Goal: Use online tool/utility: Utilize a website feature to perform a specific function

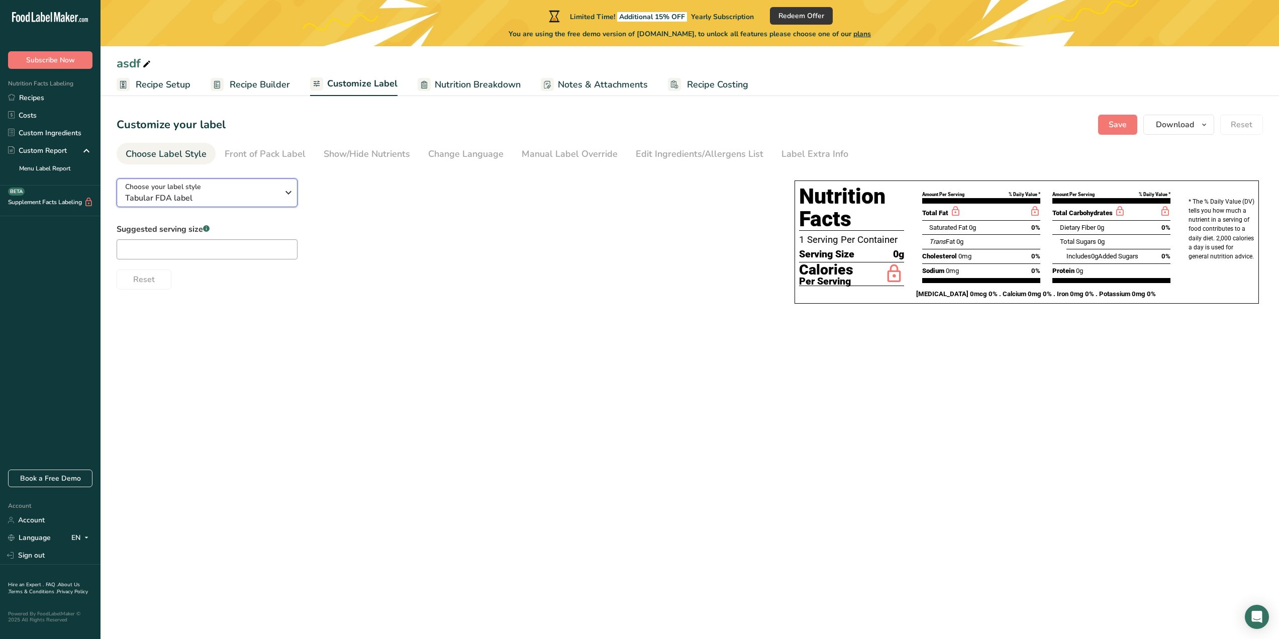
click at [239, 190] on div "Choose your label style Tabular FDA label" at bounding box center [201, 192] width 153 height 23
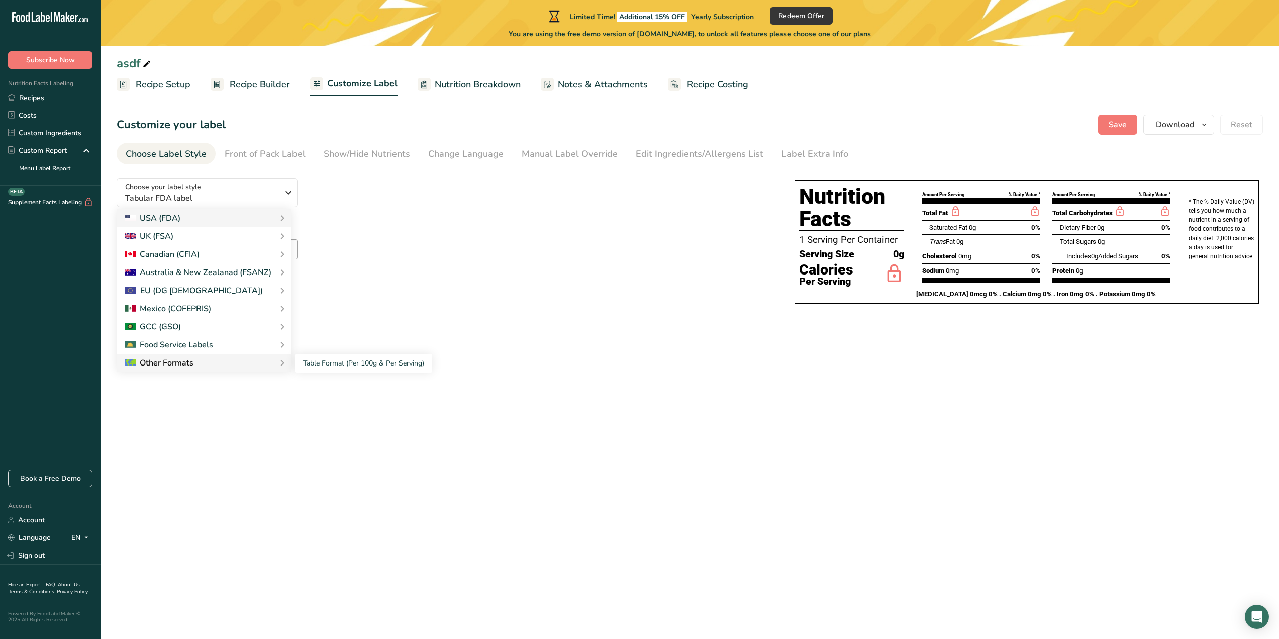
click at [207, 359] on div "Other Formats" at bounding box center [204, 363] width 159 height 12
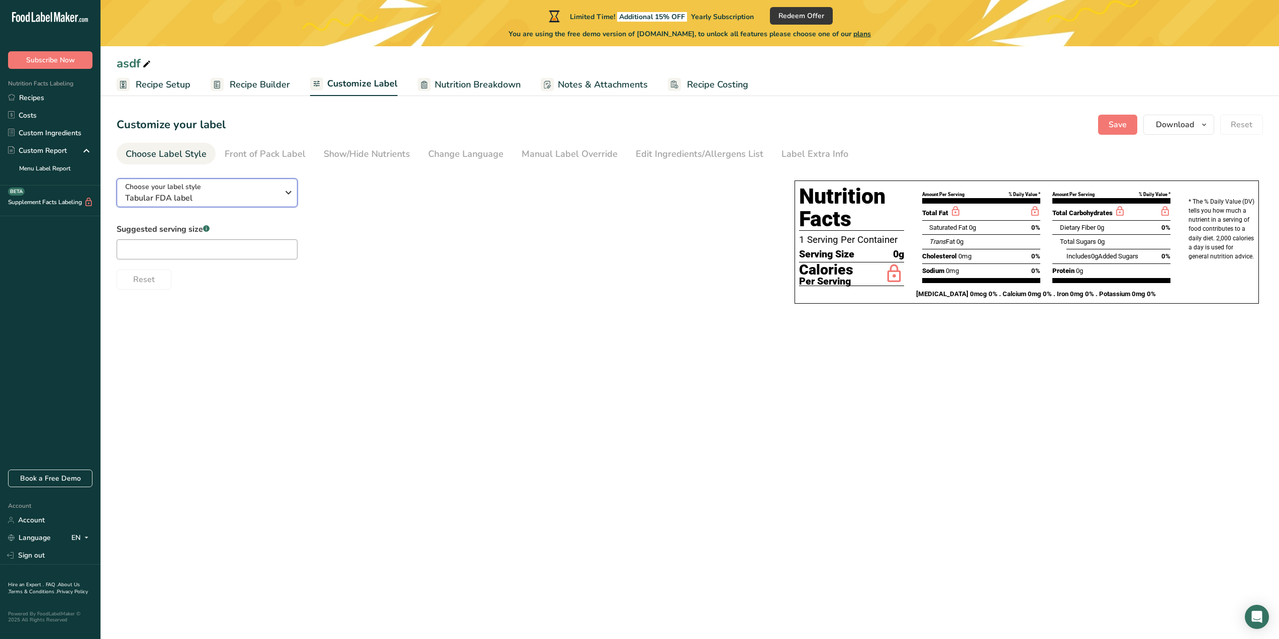
click at [234, 189] on div "Choose your label style Tabular FDA label" at bounding box center [201, 192] width 153 height 23
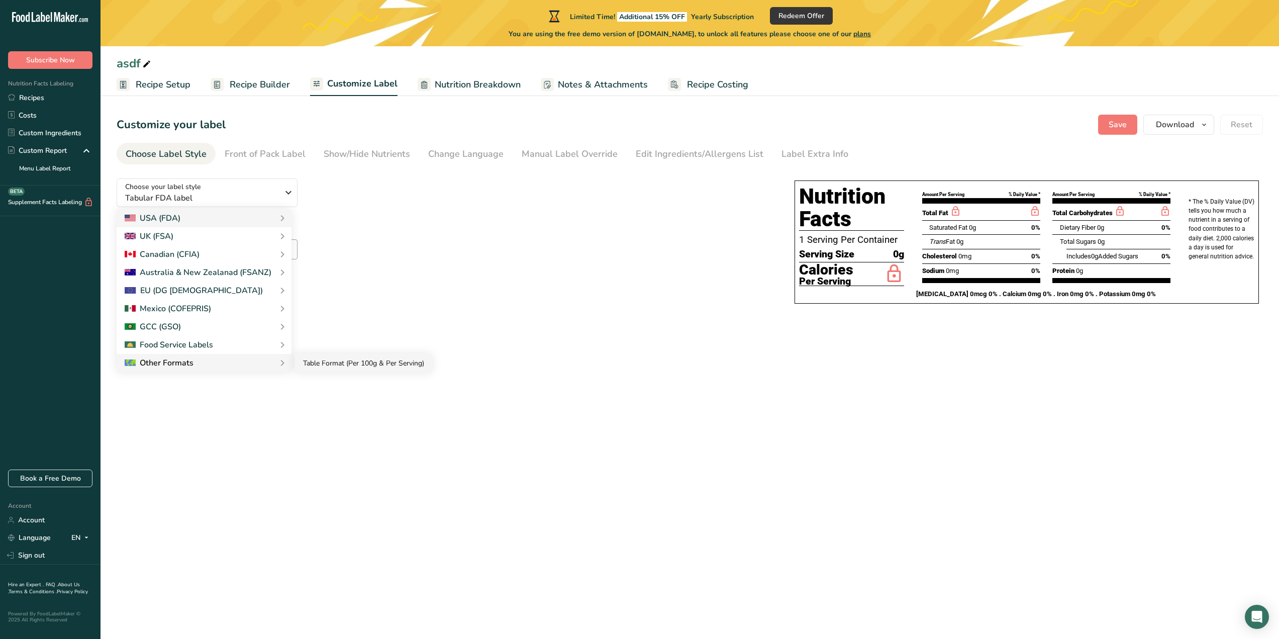
click at [323, 362] on link "Table Format (Per 100g & Per Serving)" at bounding box center [363, 363] width 137 height 19
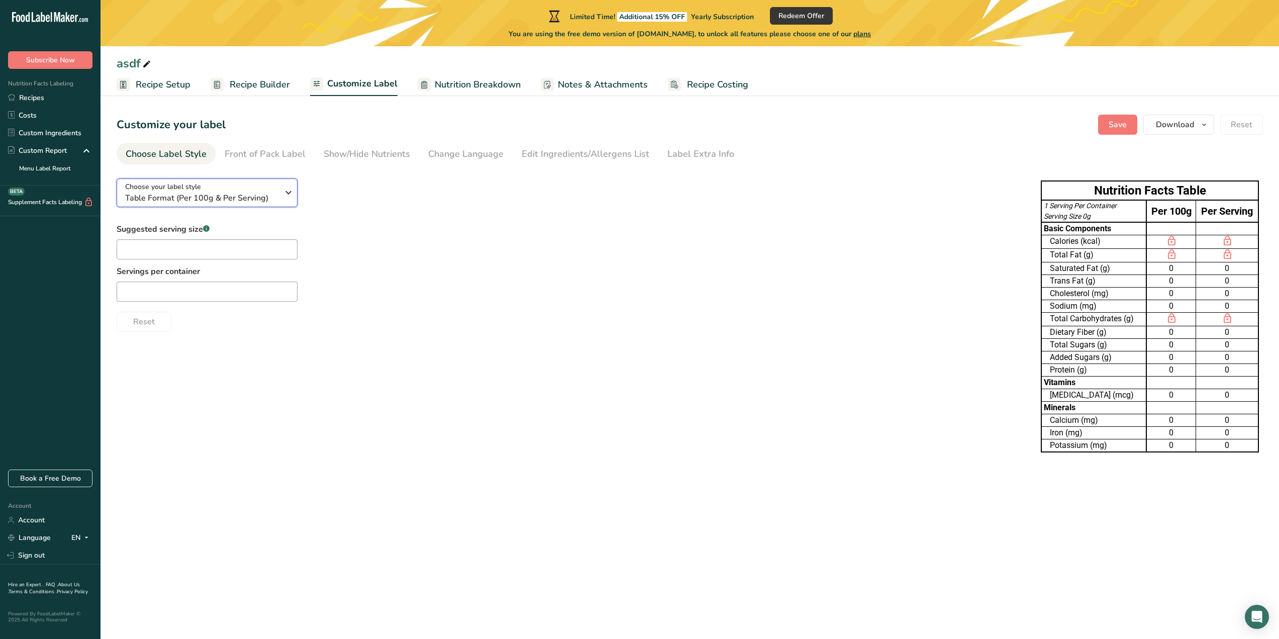
click at [201, 187] on div "Choose your label style Table Format (Per 100g & Per Serving)" at bounding box center [201, 192] width 153 height 23
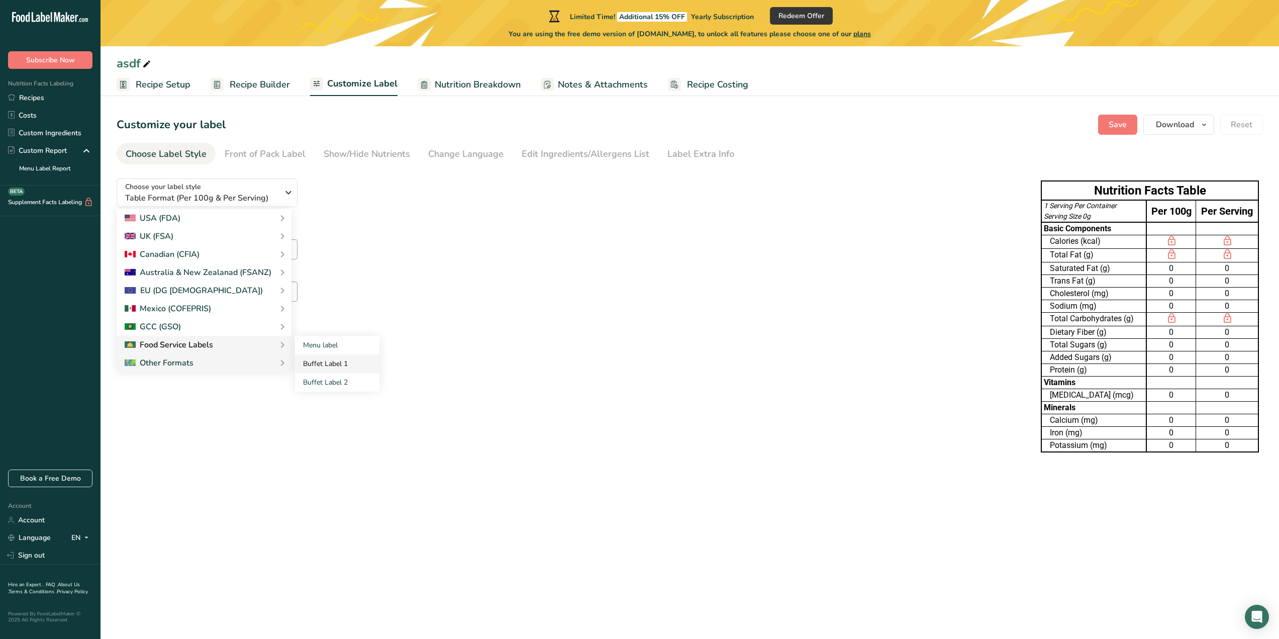
click at [323, 358] on link "Buffet Label 1" at bounding box center [337, 363] width 84 height 19
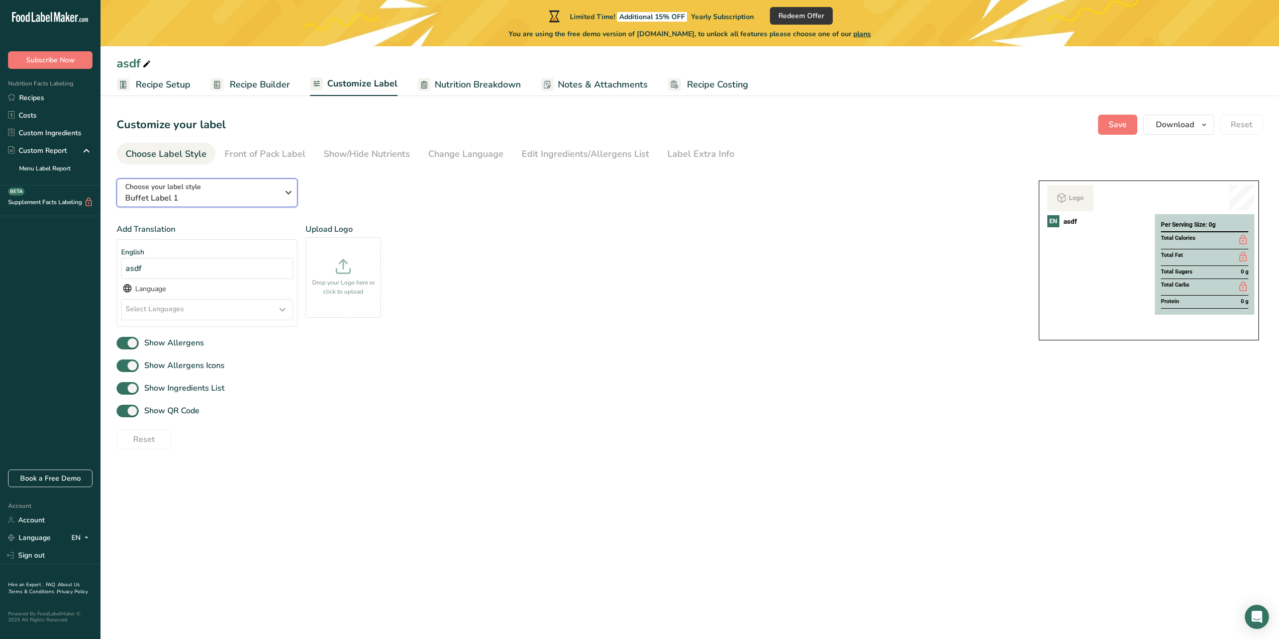
click at [206, 194] on span "Buffet Label 1" at bounding box center [201, 198] width 153 height 12
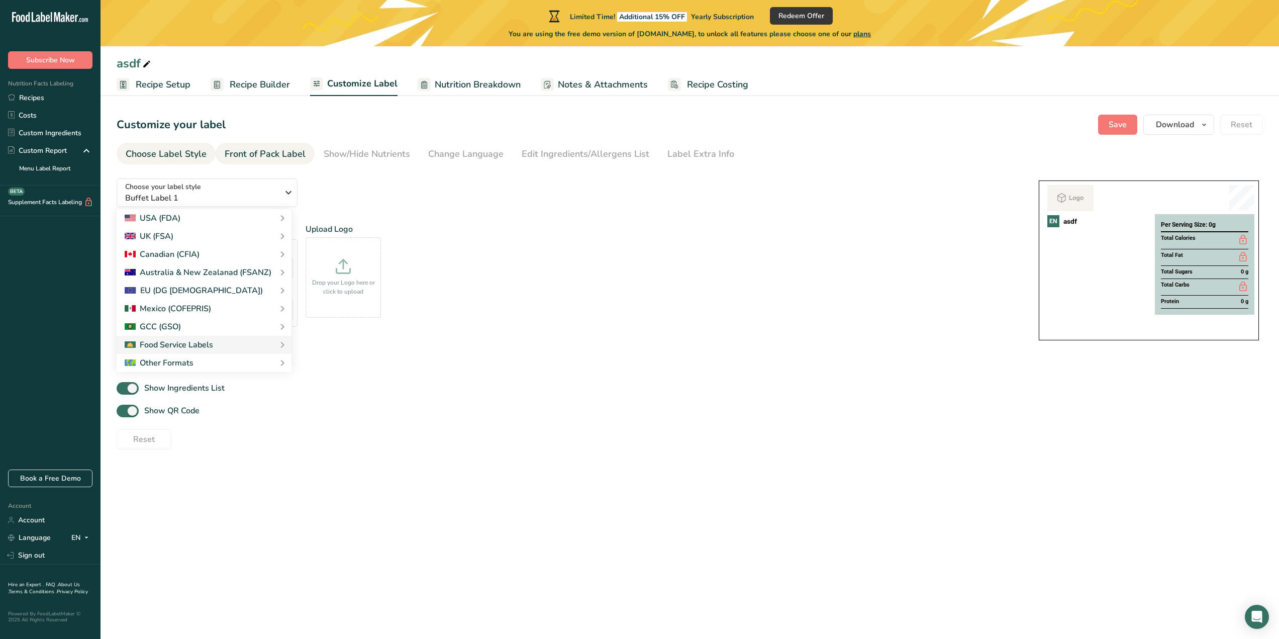
click at [282, 154] on div "Front of Pack Label" at bounding box center [265, 154] width 81 height 14
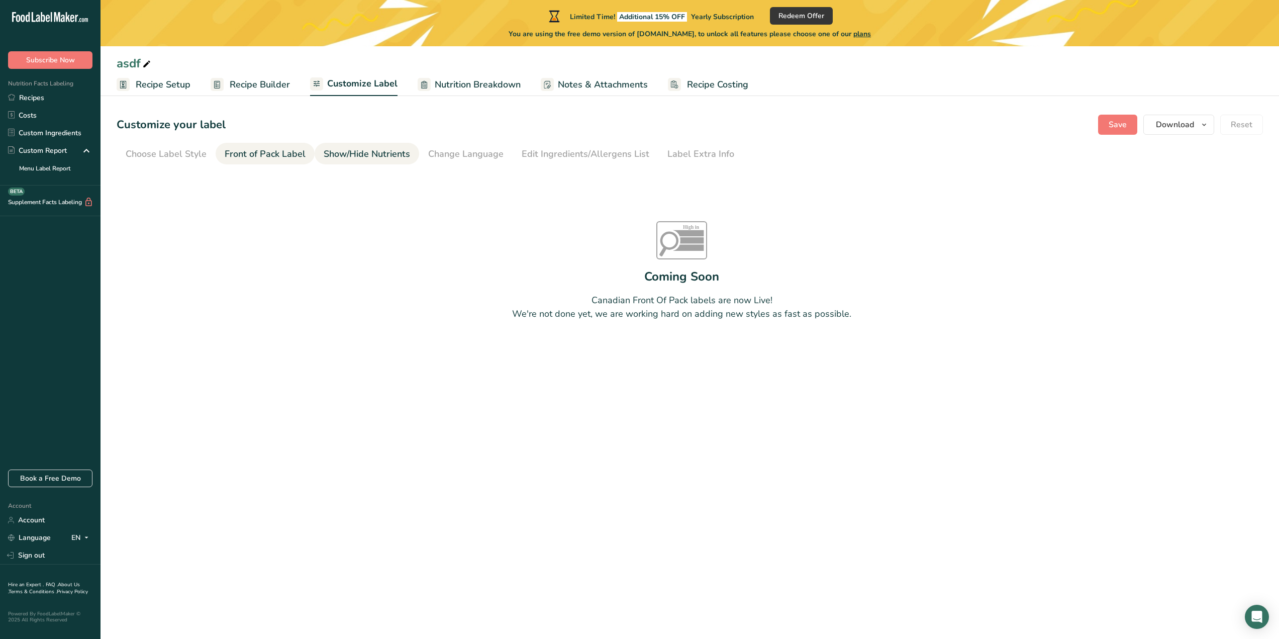
click at [350, 152] on div "Show/Hide Nutrients" at bounding box center [367, 154] width 86 height 14
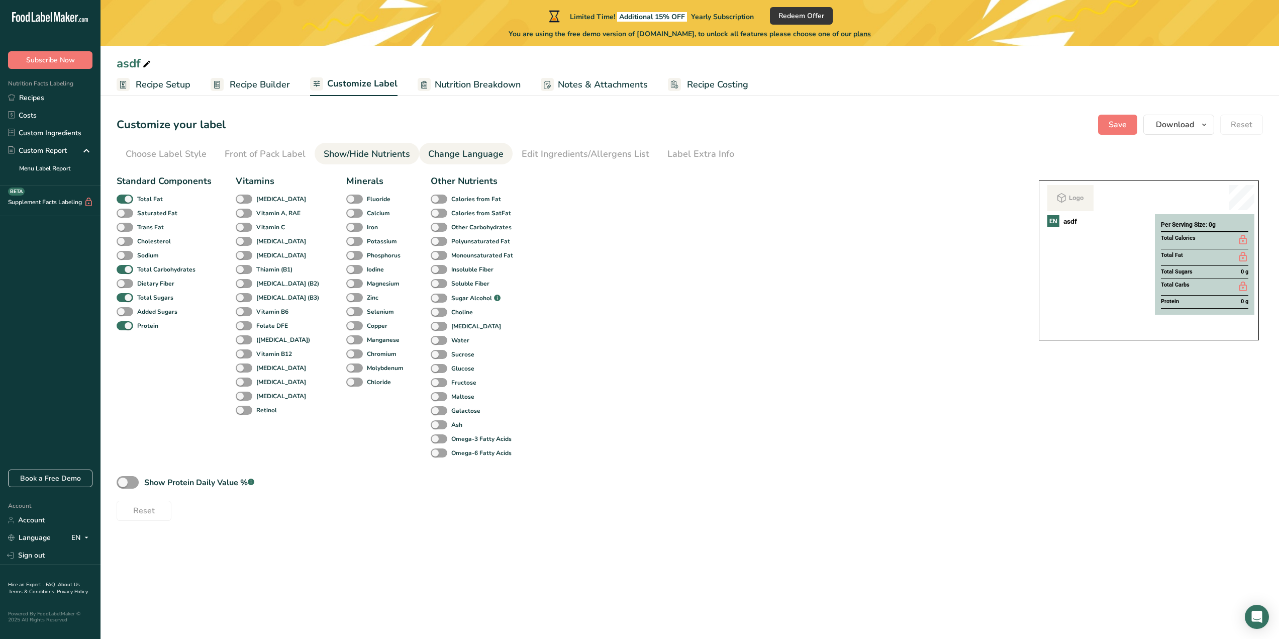
click at [488, 152] on div "Change Language" at bounding box center [465, 154] width 75 height 14
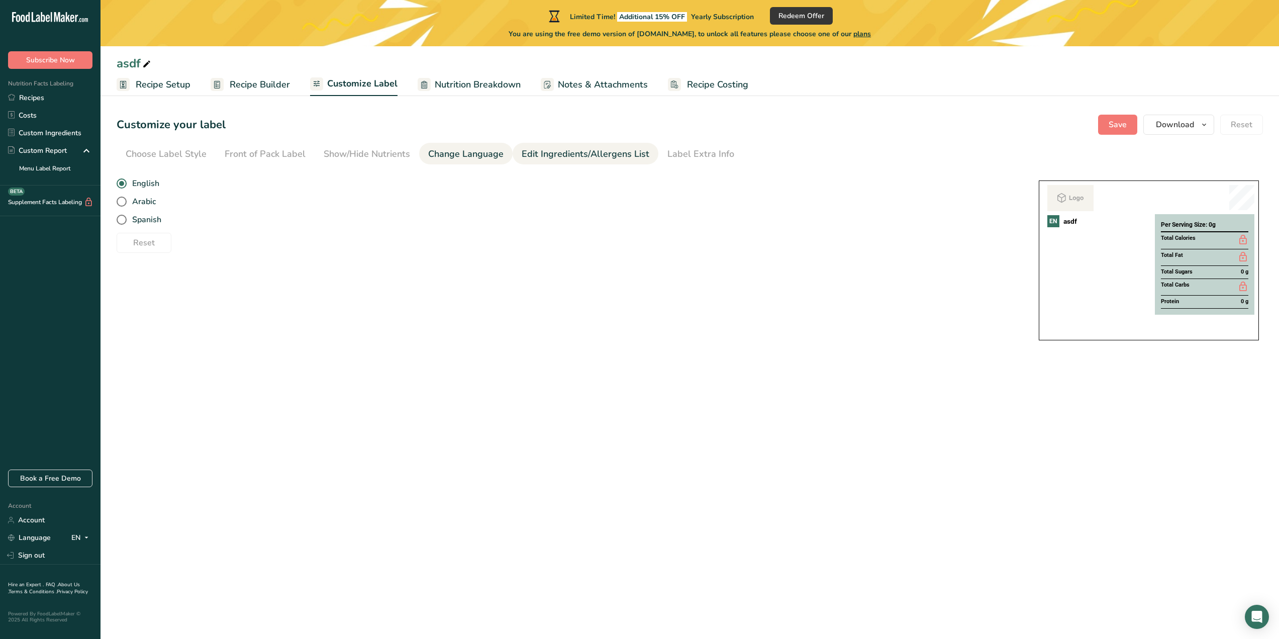
click at [530, 151] on div "Edit Ingredients/Allergens List" at bounding box center [586, 154] width 128 height 14
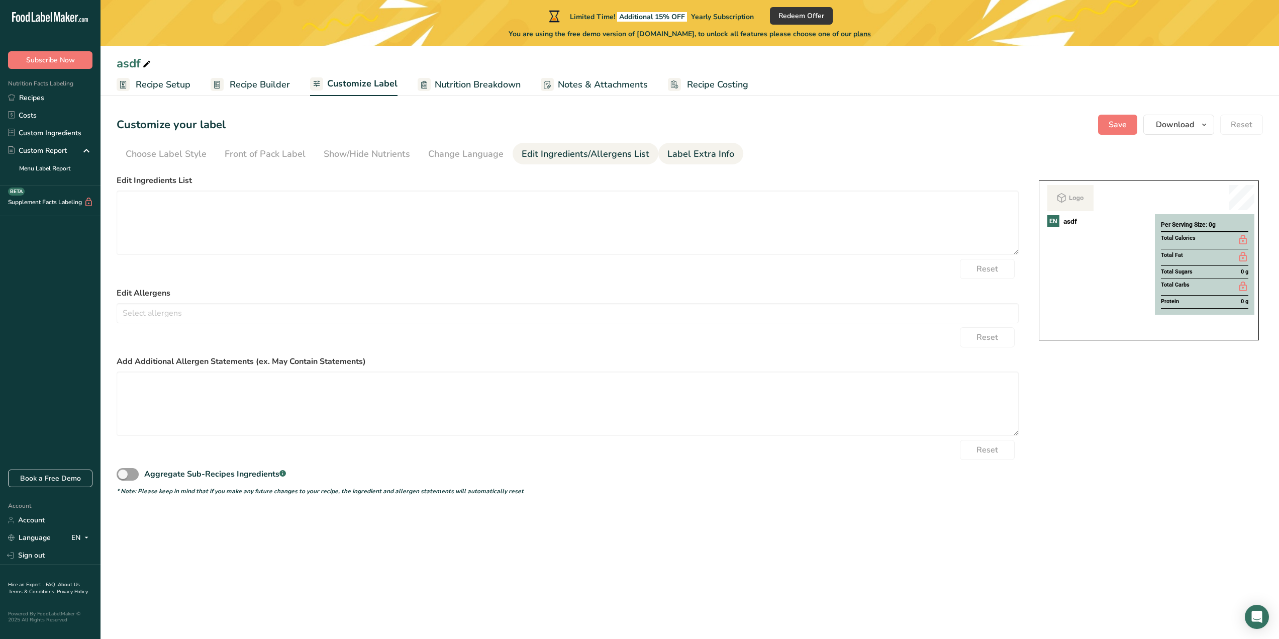
click at [679, 153] on div "Label Extra Info" at bounding box center [700, 154] width 67 height 14
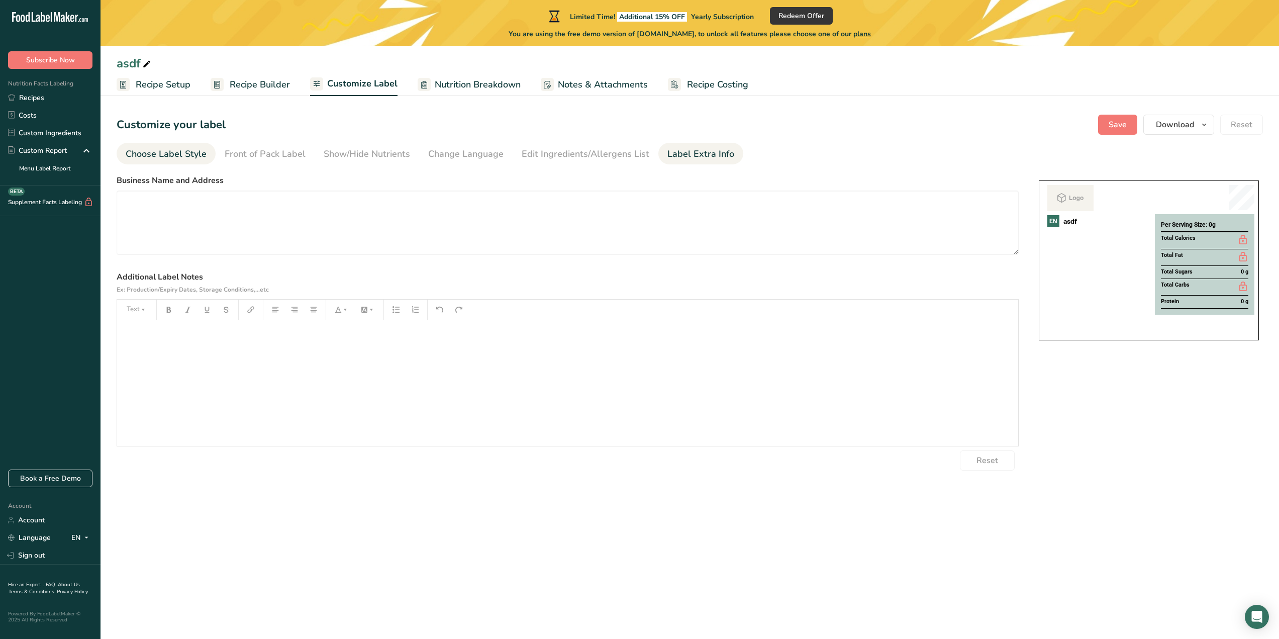
click at [178, 154] on div "Choose Label Style" at bounding box center [166, 154] width 81 height 14
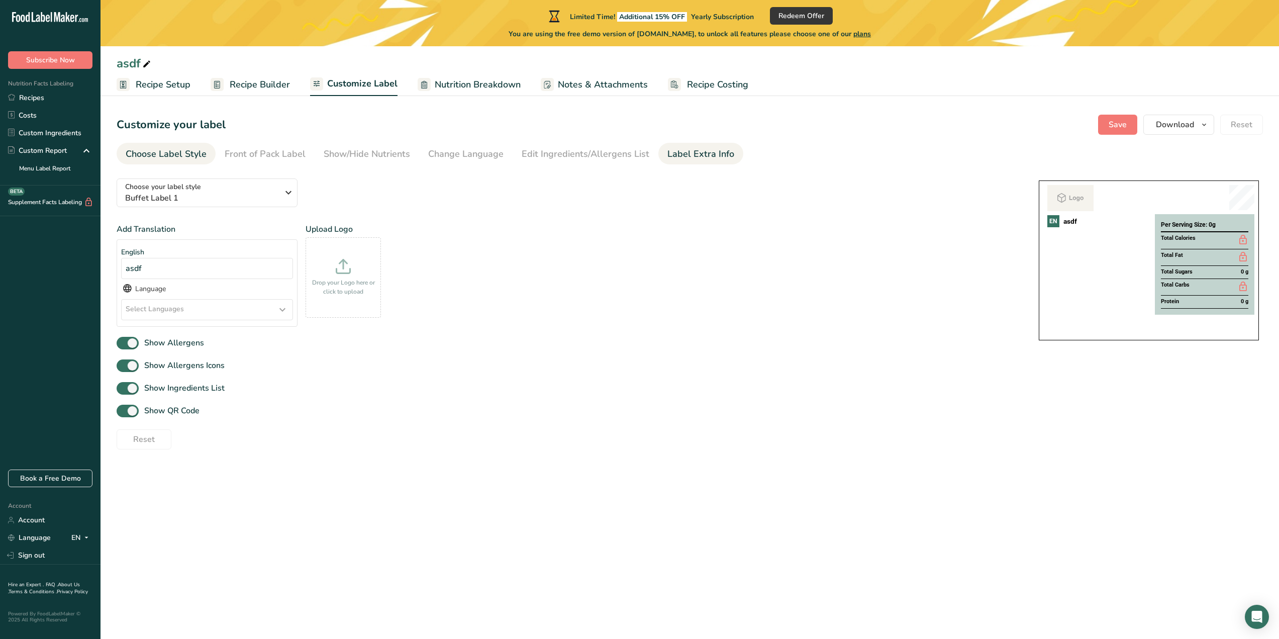
click at [681, 151] on div "Label Extra Info" at bounding box center [700, 154] width 67 height 14
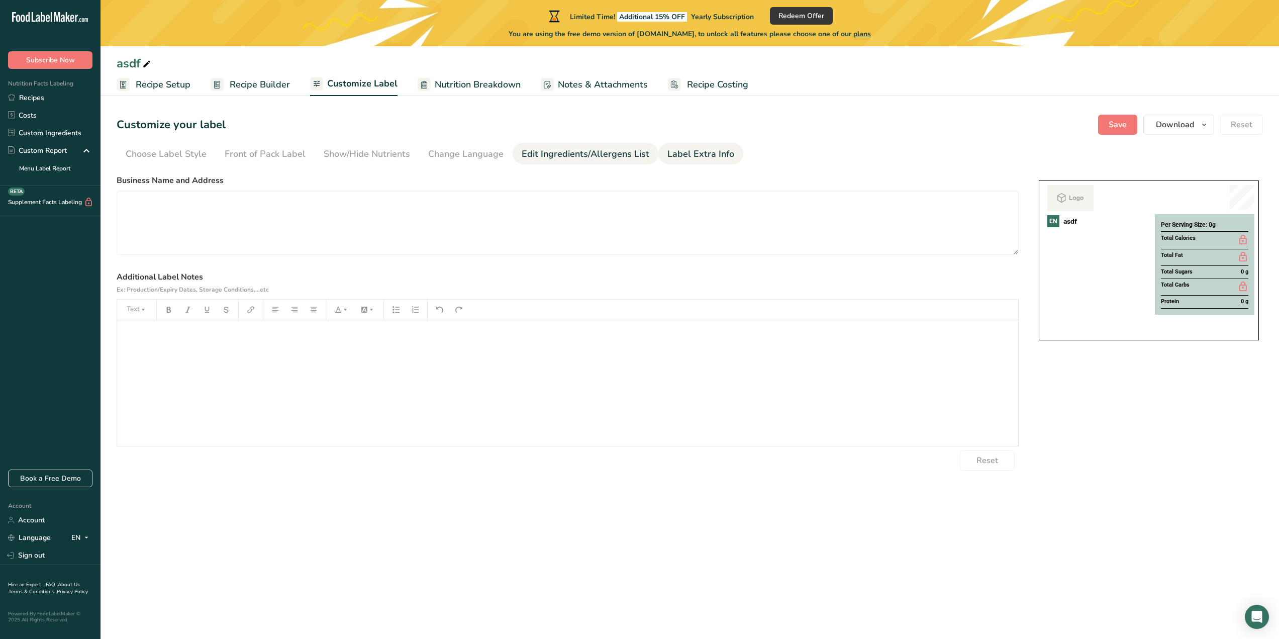
click at [615, 151] on div "Edit Ingredients/Allergens List" at bounding box center [586, 154] width 128 height 14
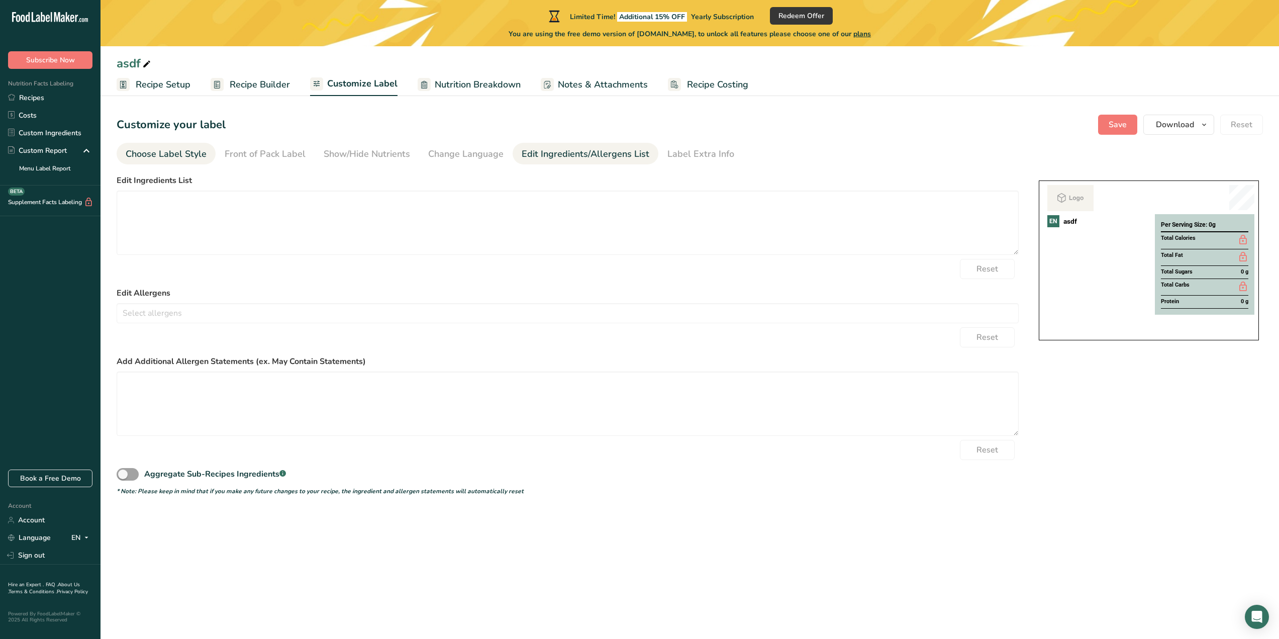
click at [180, 151] on div "Choose Label Style" at bounding box center [166, 154] width 81 height 14
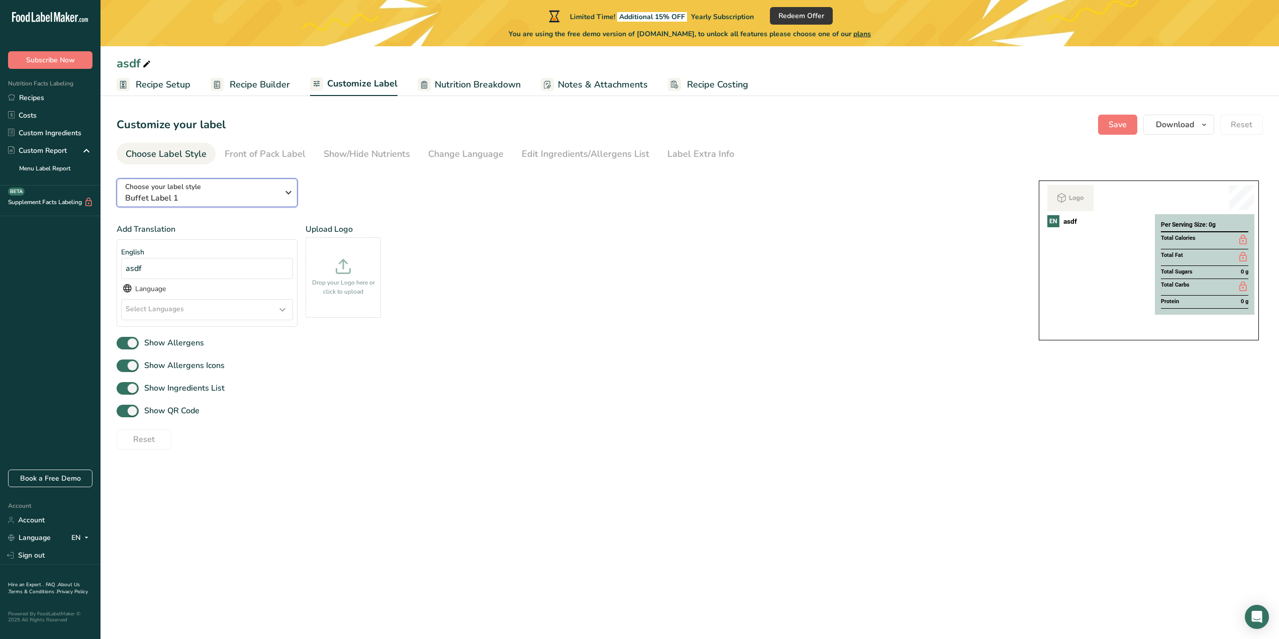
click at [192, 186] on span "Choose your label style" at bounding box center [163, 186] width 76 height 11
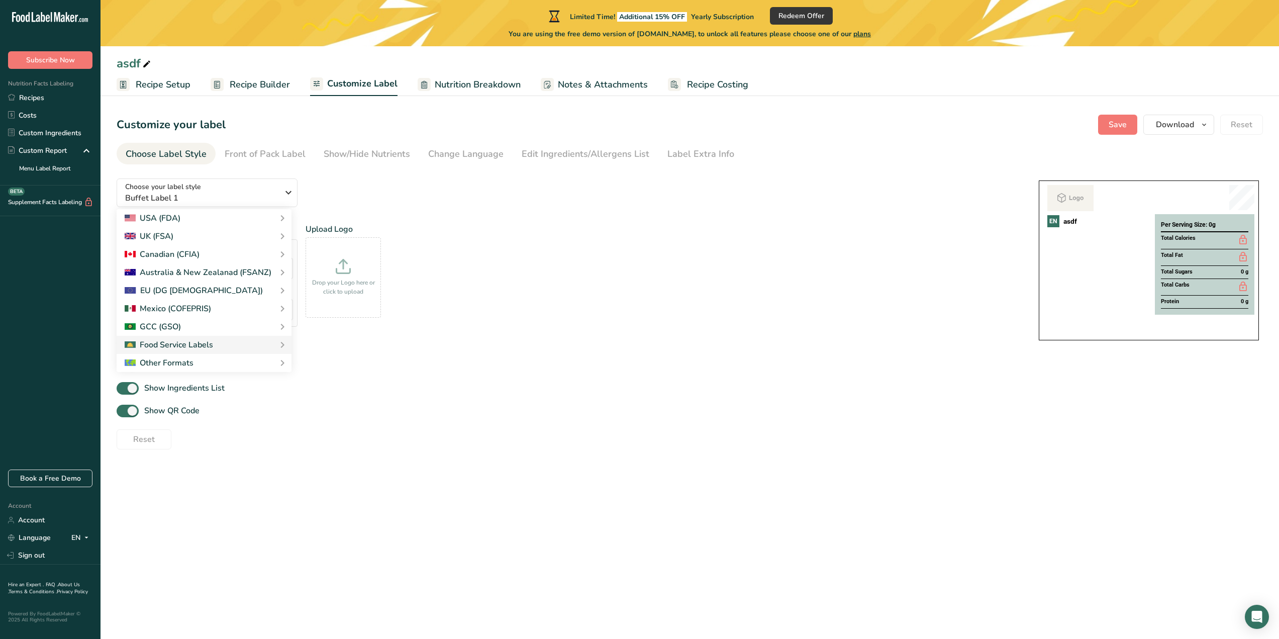
click at [528, 216] on div "Choose your label style Buffet Label 1 USA (FDA) Standard FDA label Tabular FDA…" at bounding box center [568, 309] width 902 height 279
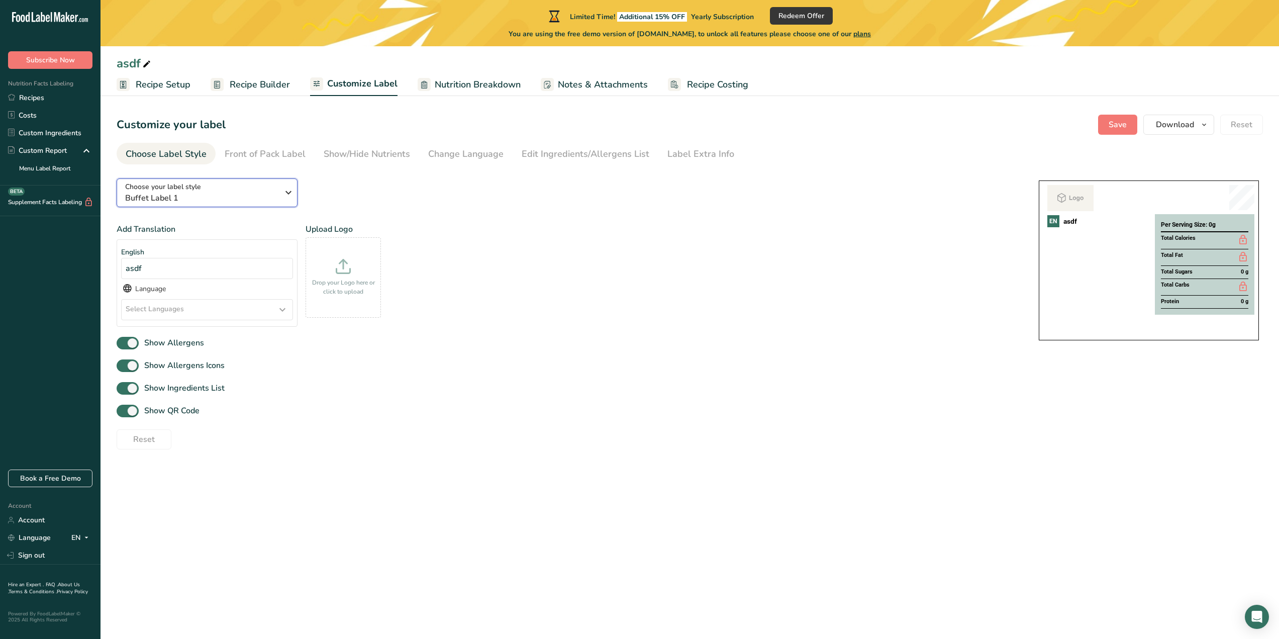
click at [266, 198] on span "Buffet Label 1" at bounding box center [201, 198] width 153 height 12
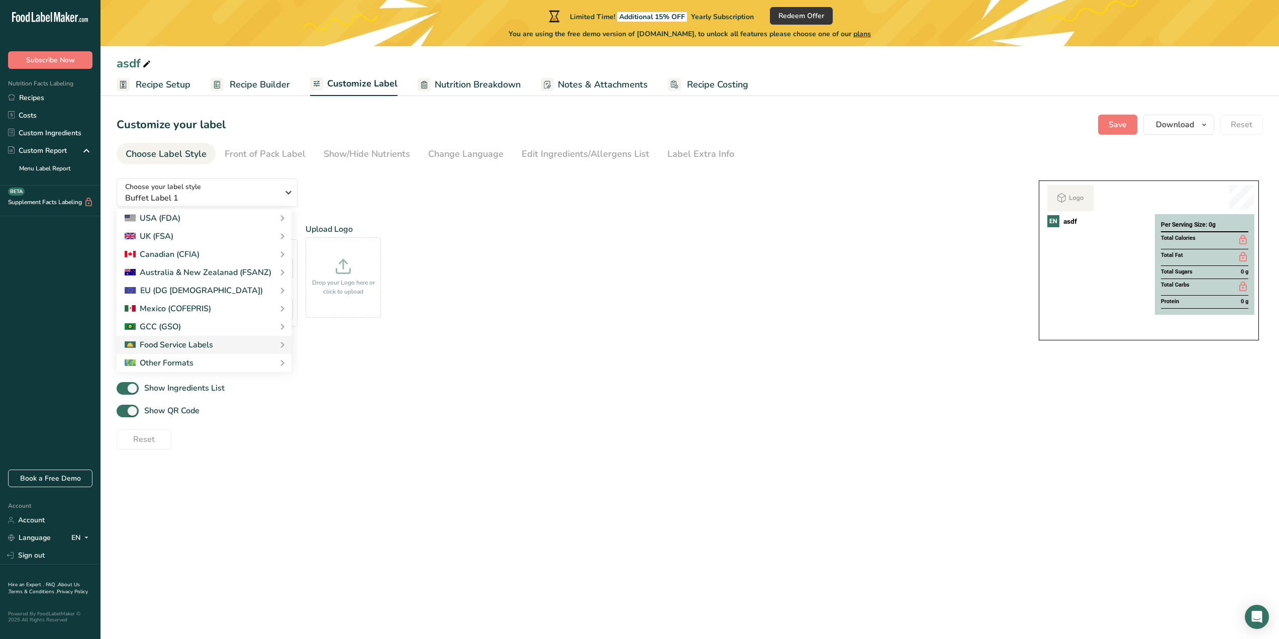
click at [474, 179] on div "Choose your label style Buffet Label 1 USA (FDA) Standard FDA label Tabular FDA…" at bounding box center [568, 309] width 902 height 279
